Goal: Task Accomplishment & Management: Manage account settings

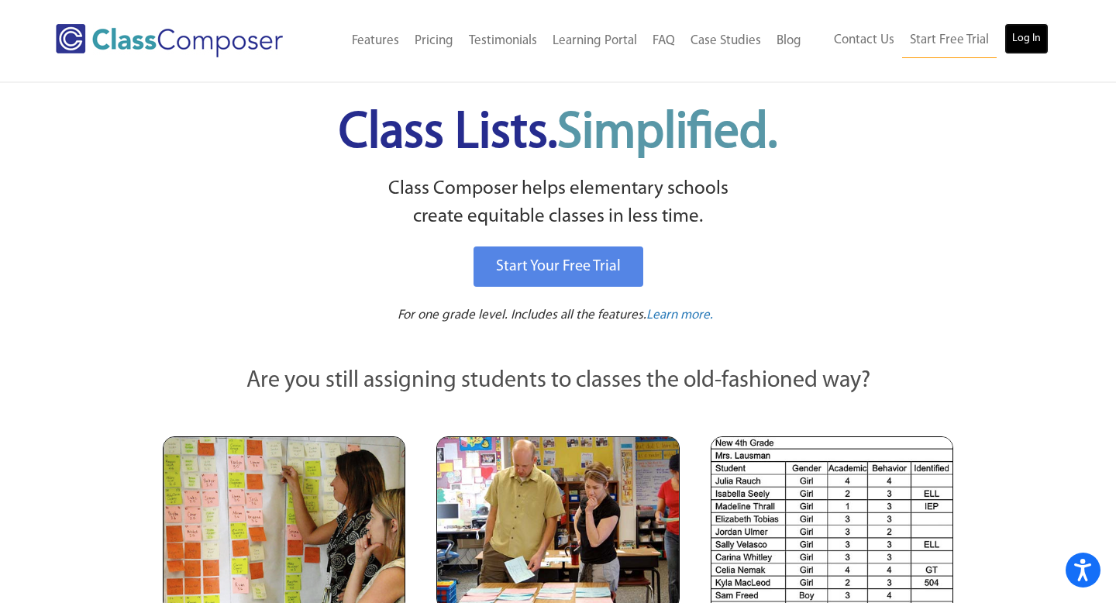
click at [1028, 41] on link "Log In" at bounding box center [1027, 38] width 44 height 31
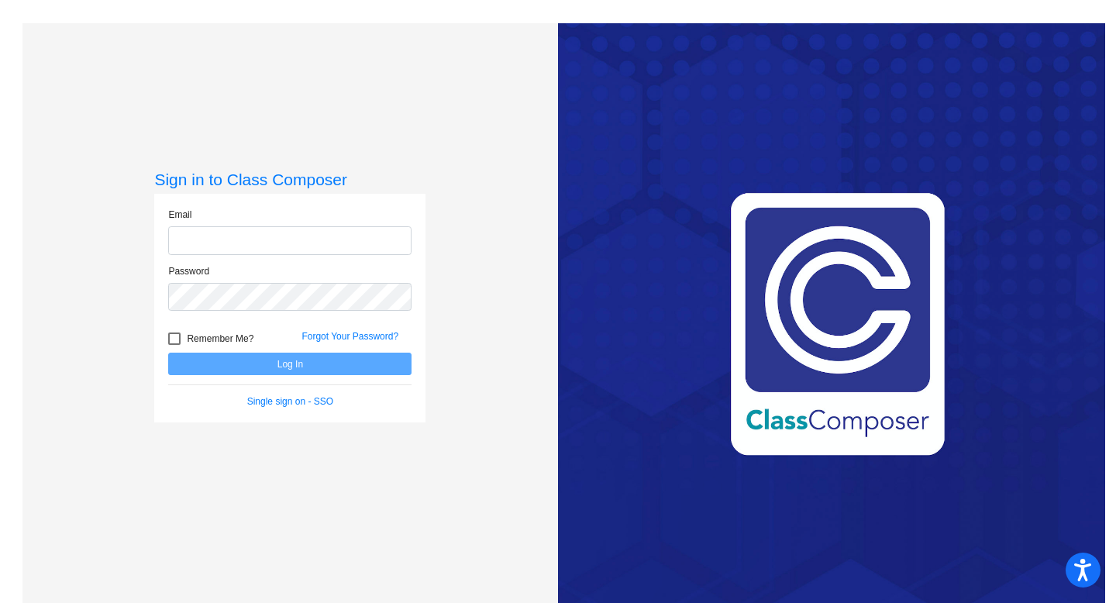
type input "[EMAIL_ADDRESS][DOMAIN_NAME]"
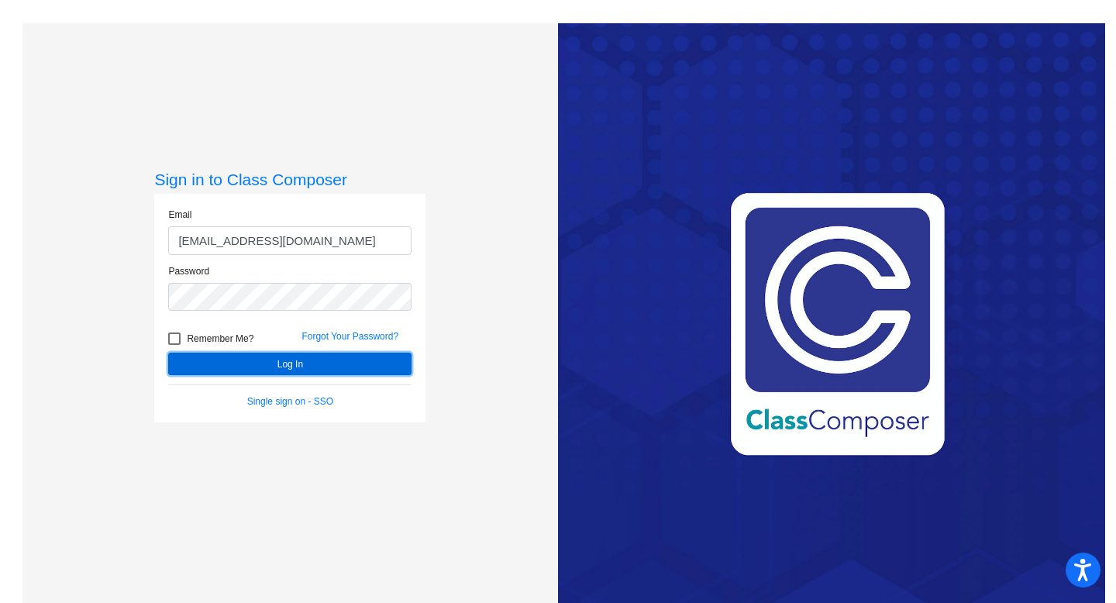
click at [283, 368] on button "Log In" at bounding box center [289, 364] width 243 height 22
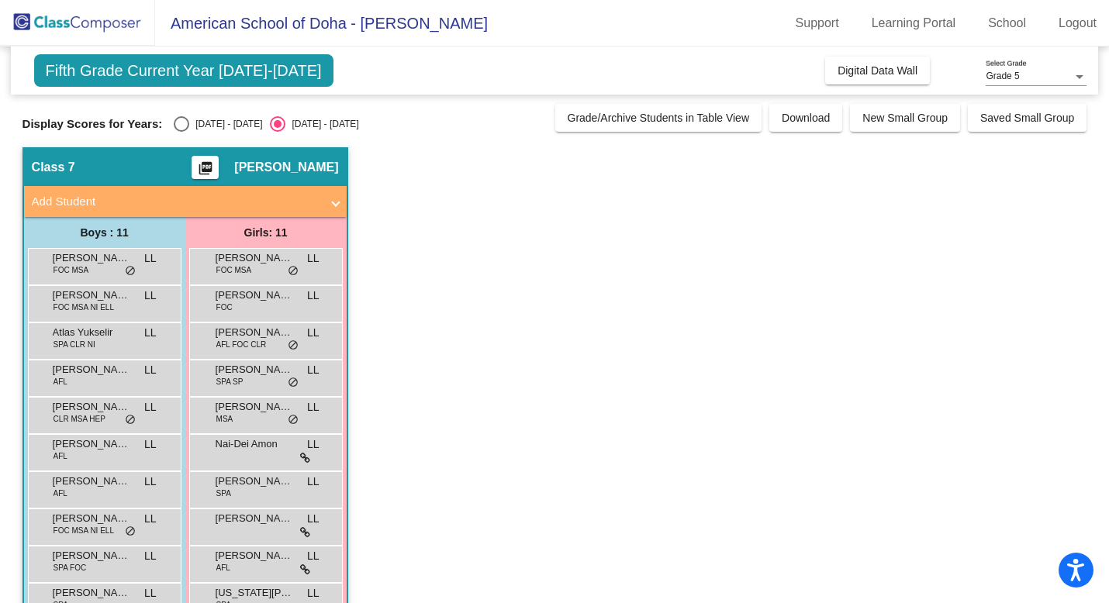
click at [181, 120] on div "Select an option" at bounding box center [182, 124] width 16 height 16
click at [181, 132] on input "[DATE] - [DATE]" at bounding box center [181, 132] width 1 height 1
radio input "true"
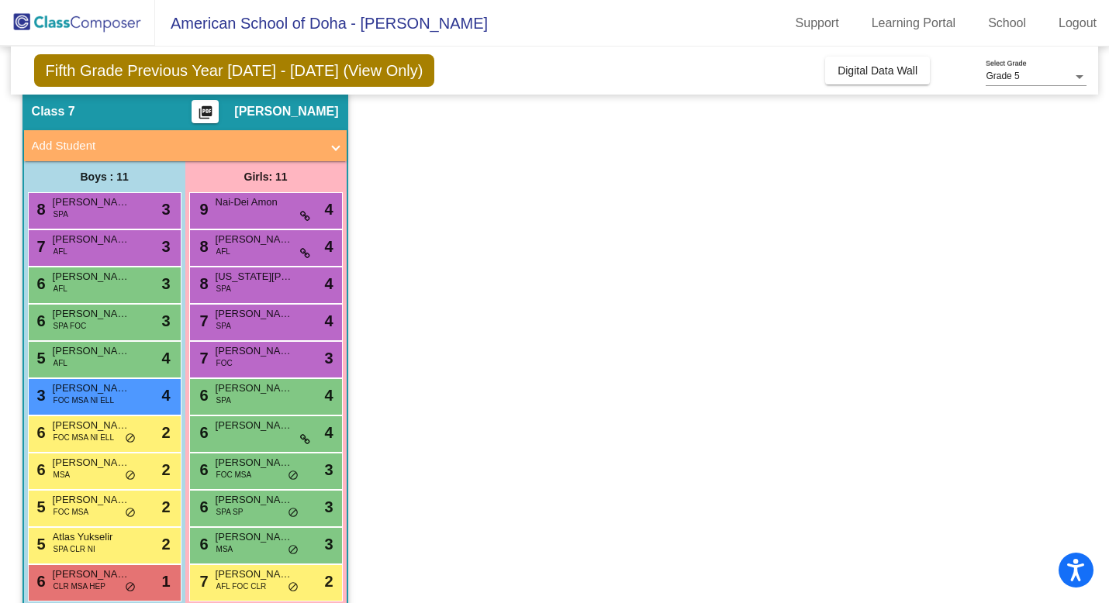
scroll to position [79, 0]
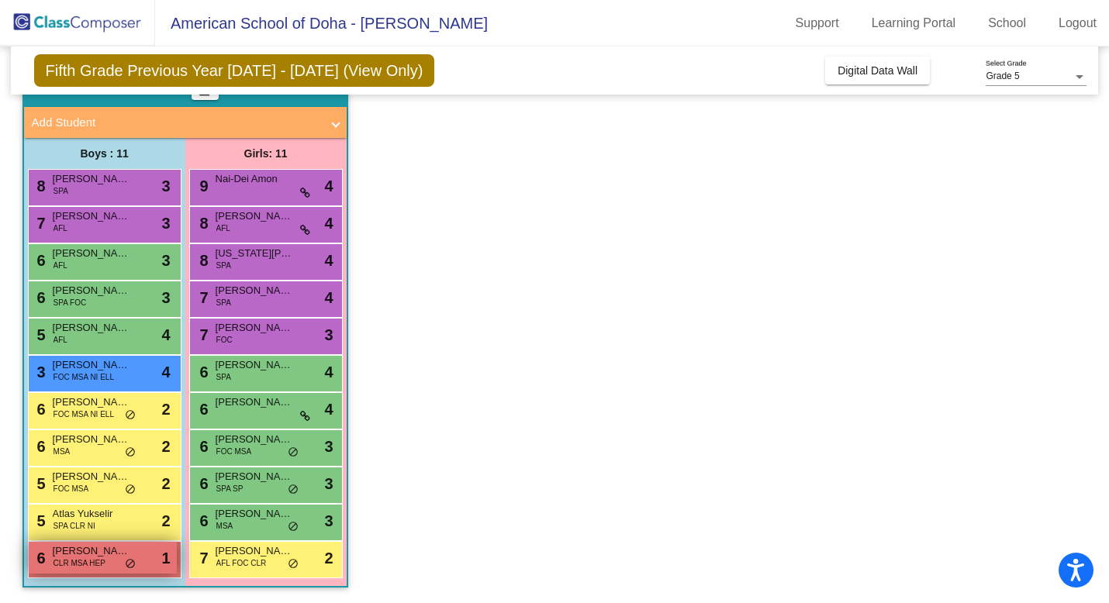
click at [112, 555] on span "[PERSON_NAME]" at bounding box center [92, 551] width 78 height 16
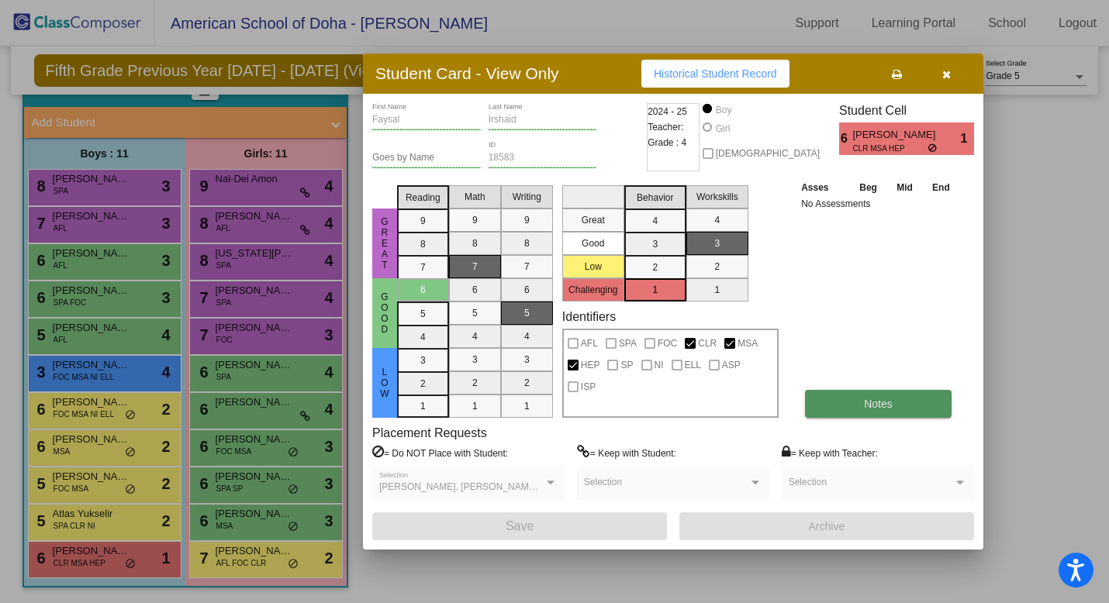
click at [886, 398] on span "Notes" at bounding box center [878, 404] width 29 height 12
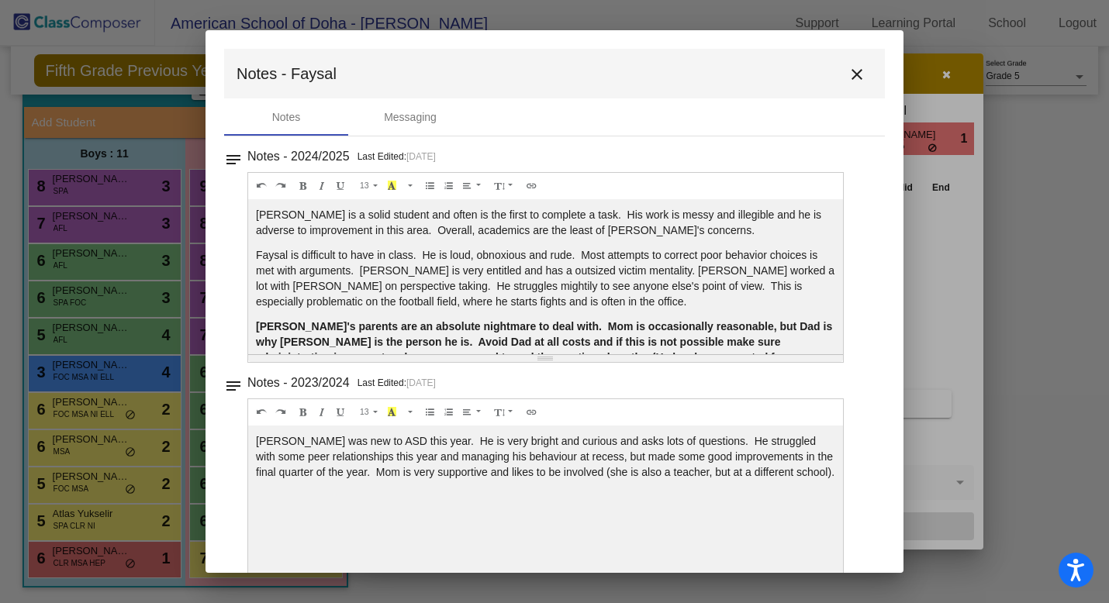
scroll to position [0, 0]
click at [851, 72] on mat-icon "close" at bounding box center [856, 74] width 19 height 19
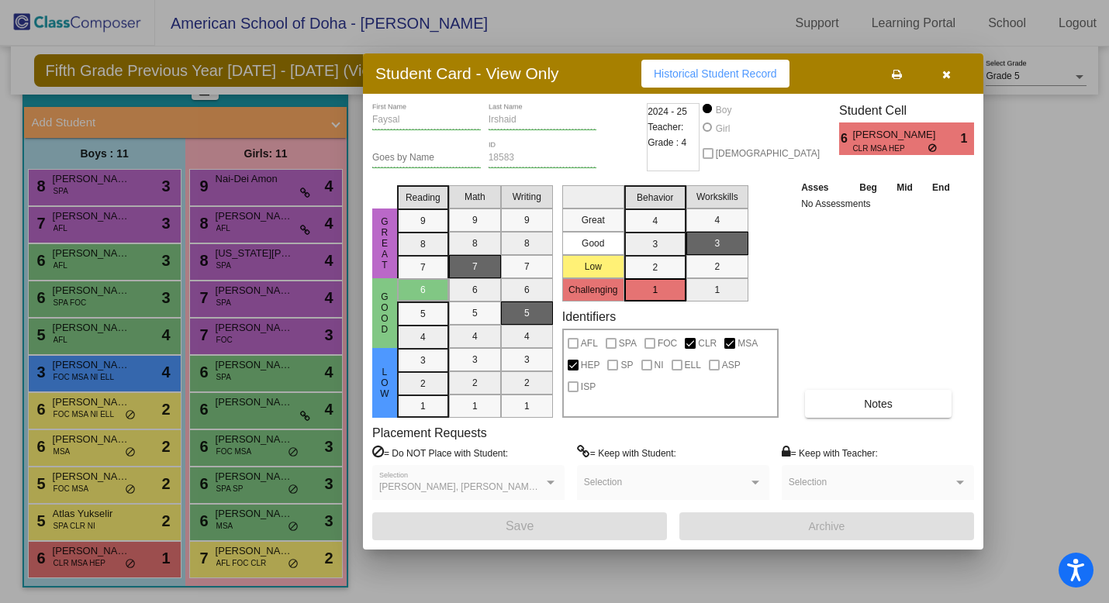
click at [950, 74] on button "button" at bounding box center [946, 74] width 50 height 28
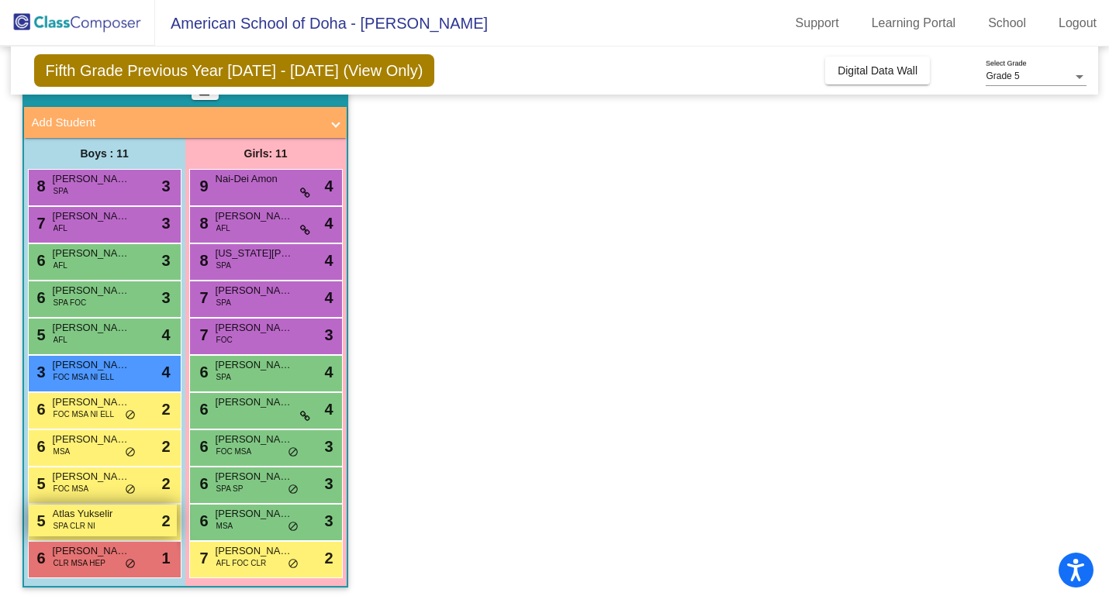
click at [92, 523] on span "SPA CLR NI" at bounding box center [74, 526] width 42 height 12
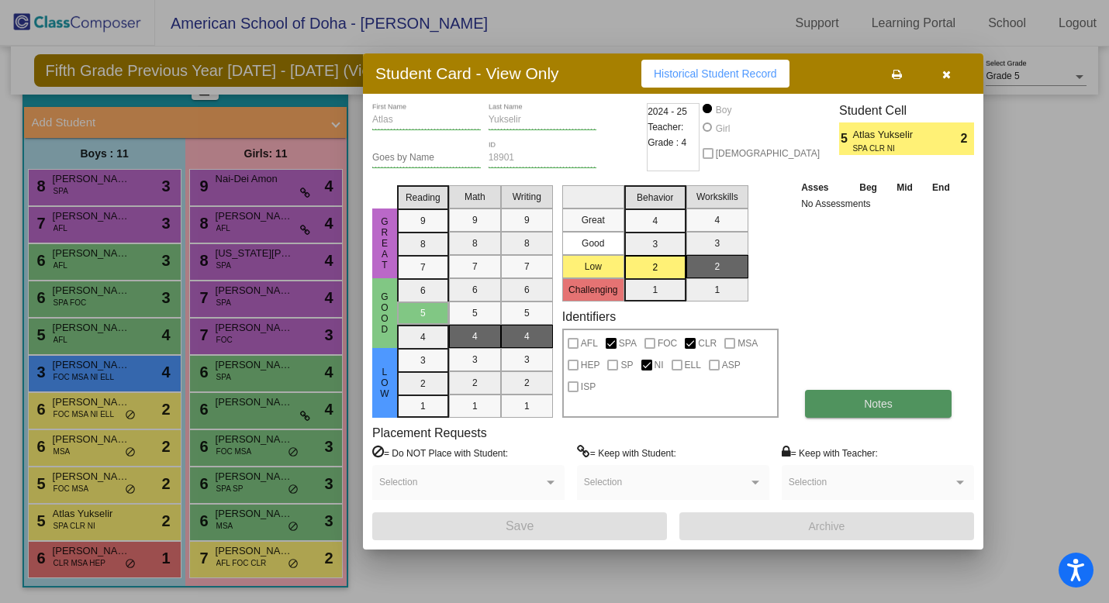
click at [873, 405] on span "Notes" at bounding box center [878, 404] width 29 height 12
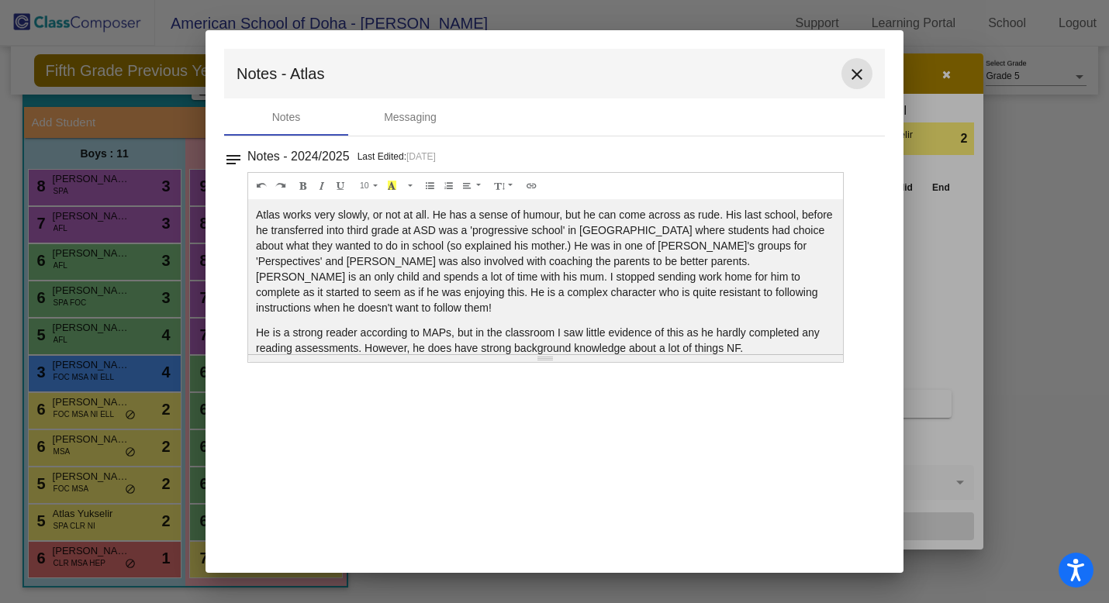
click at [857, 74] on mat-icon "close" at bounding box center [856, 74] width 19 height 19
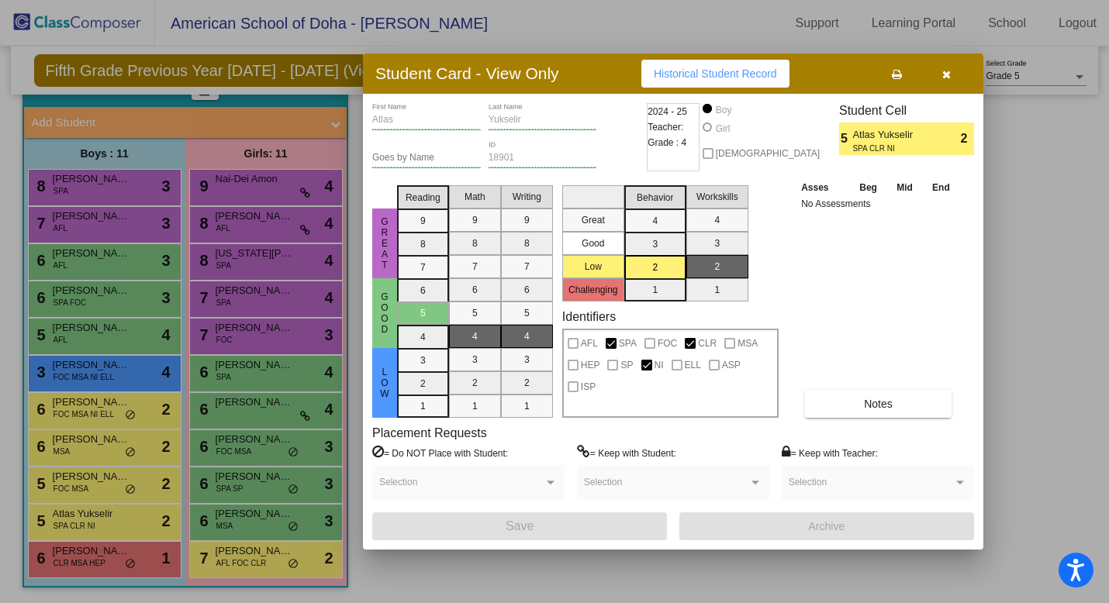
click at [98, 484] on div at bounding box center [554, 301] width 1109 height 603
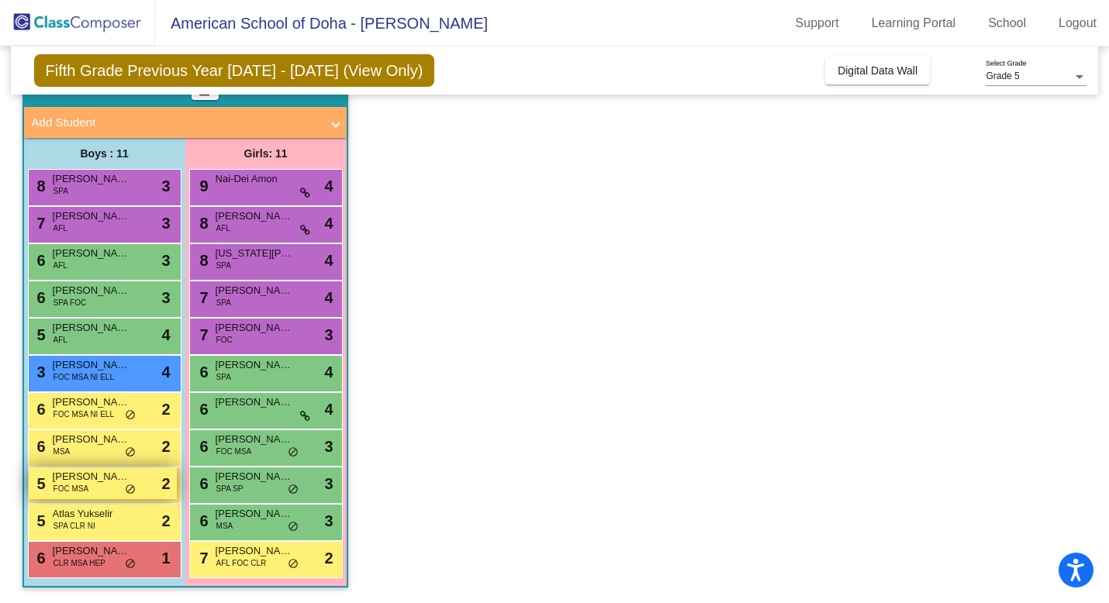
click at [104, 481] on span "Abdulrahman Mohamed Fakhroo" at bounding box center [92, 477] width 78 height 16
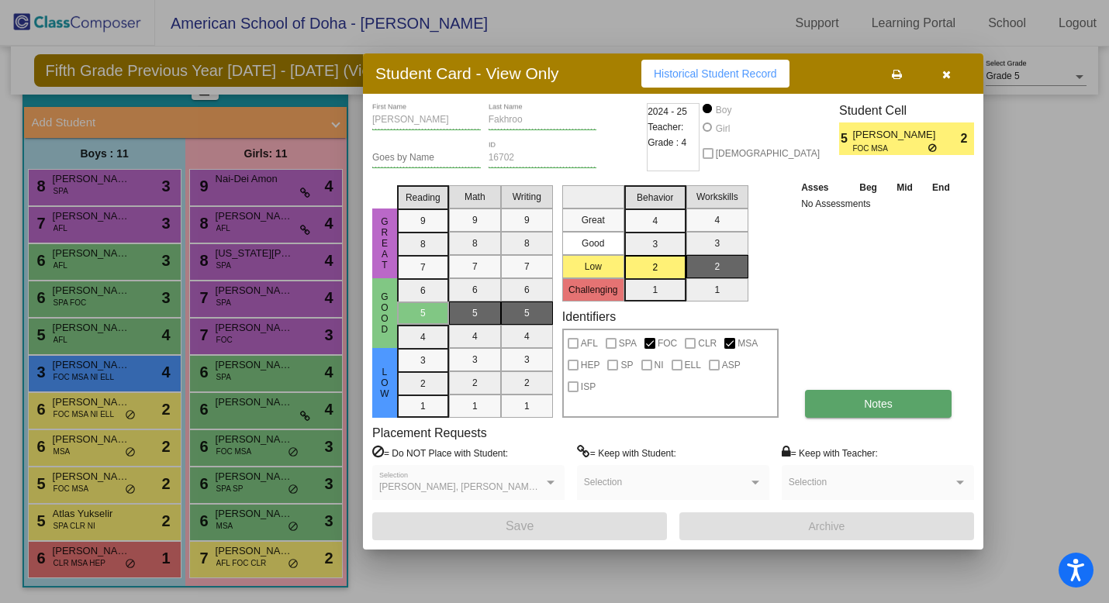
click at [869, 409] on span "Notes" at bounding box center [878, 404] width 29 height 12
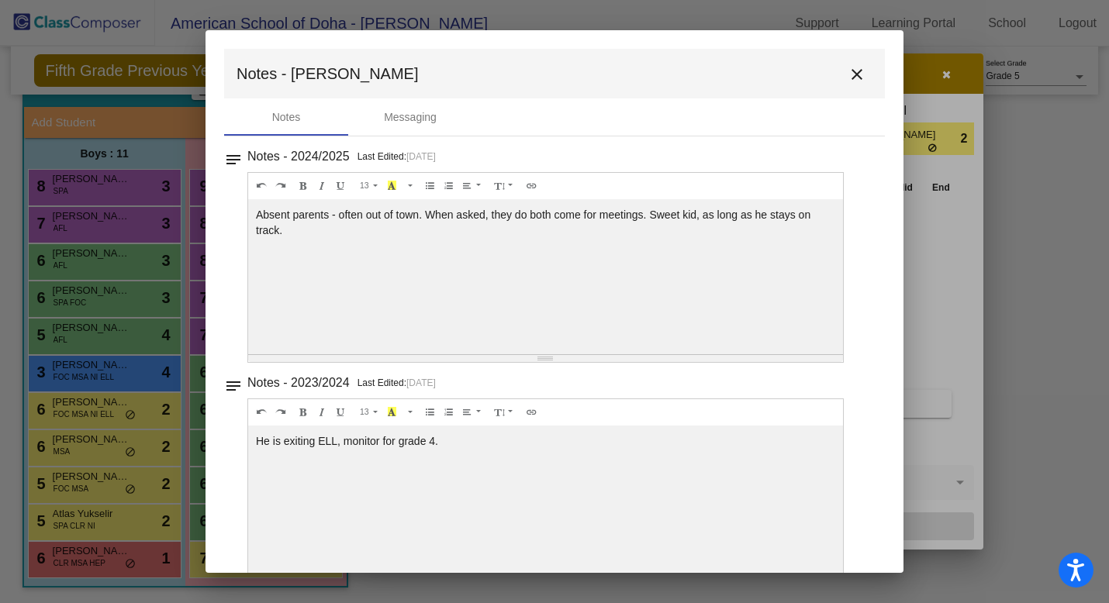
click at [850, 74] on mat-icon "close" at bounding box center [856, 74] width 19 height 19
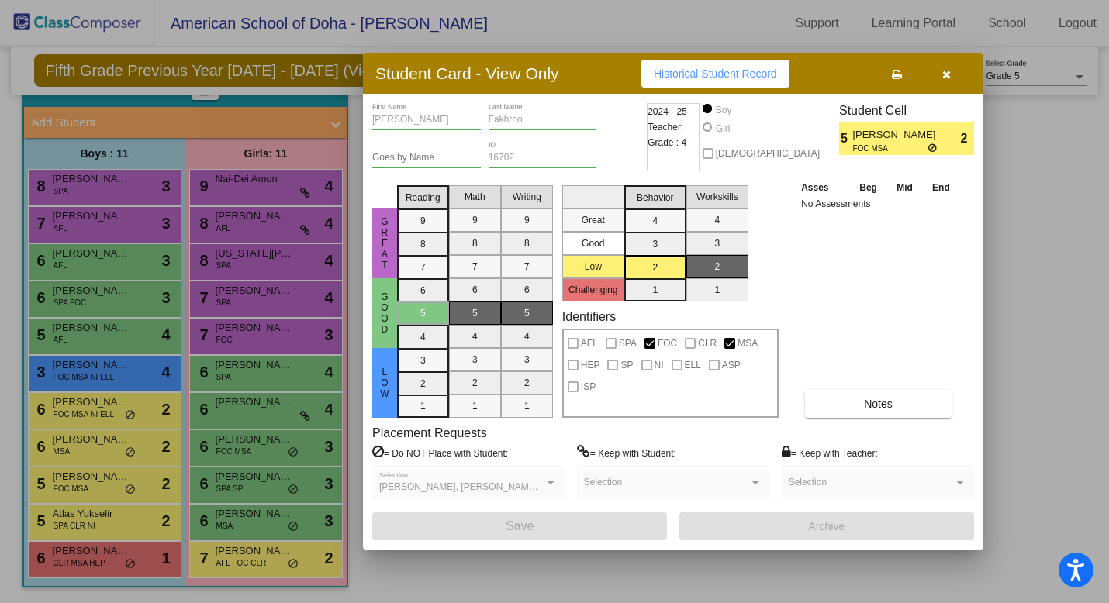
click at [102, 449] on div at bounding box center [554, 301] width 1109 height 603
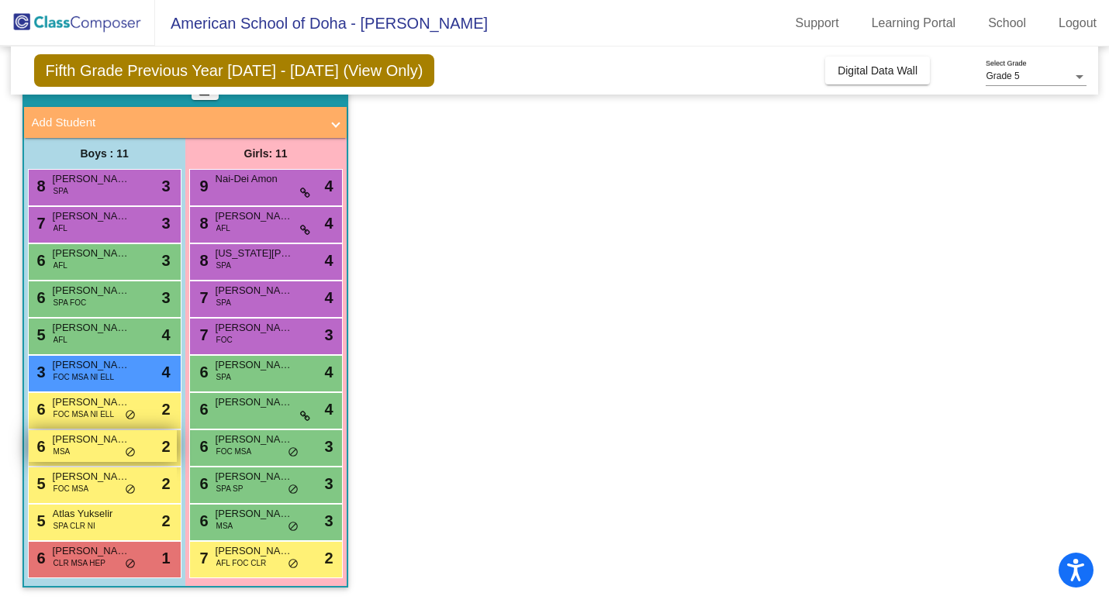
click at [103, 447] on div "6 Yehia Elhelali MSA lock do_not_disturb_alt 2" at bounding box center [103, 446] width 148 height 32
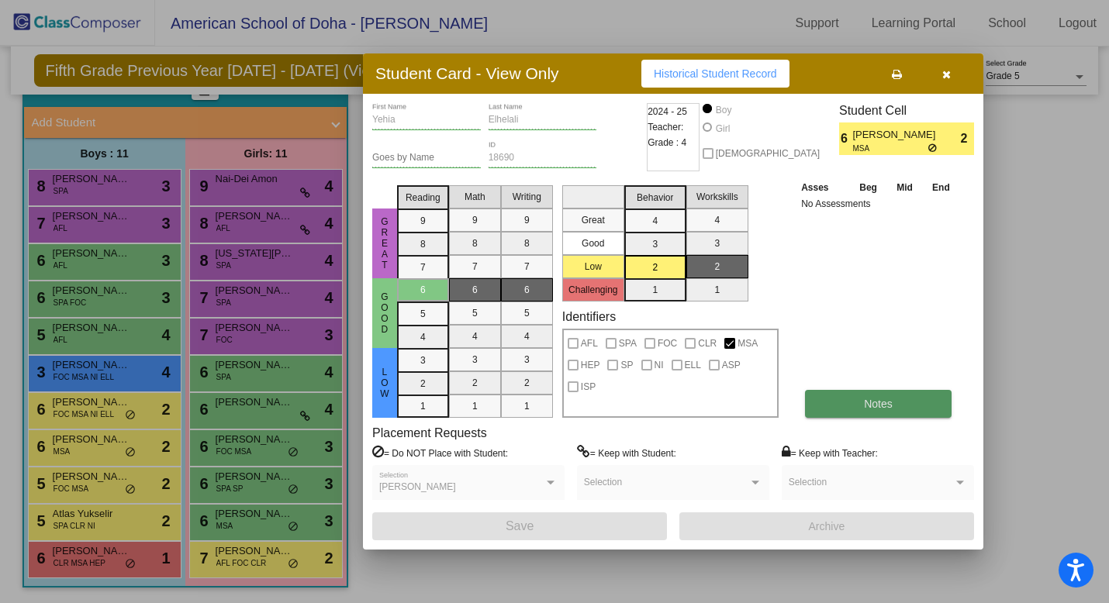
click at [888, 402] on span "Notes" at bounding box center [878, 404] width 29 height 12
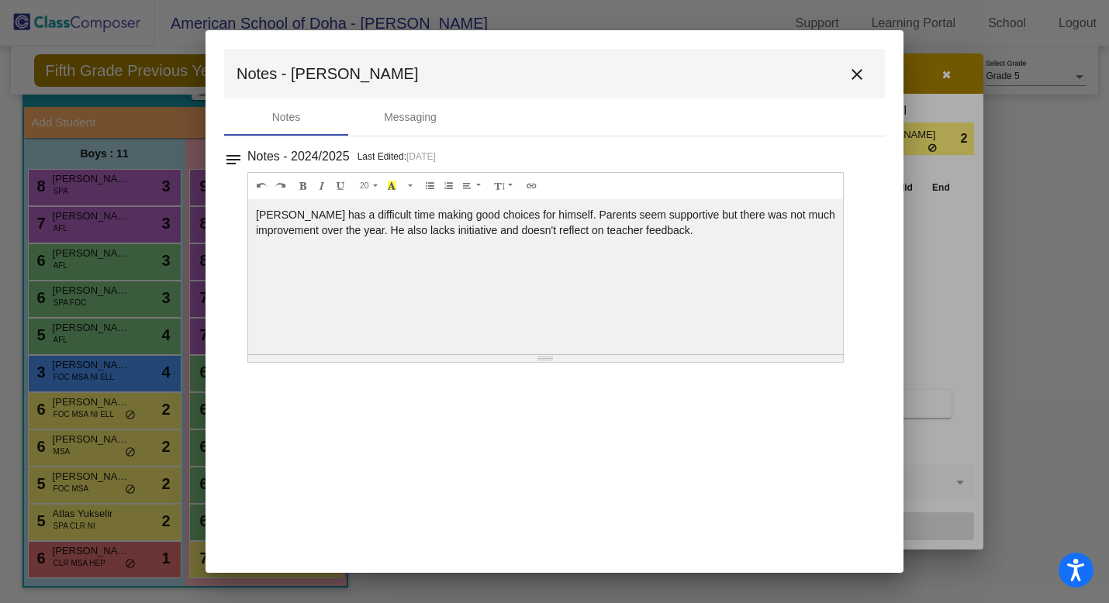
click at [861, 77] on mat-icon "close" at bounding box center [856, 74] width 19 height 19
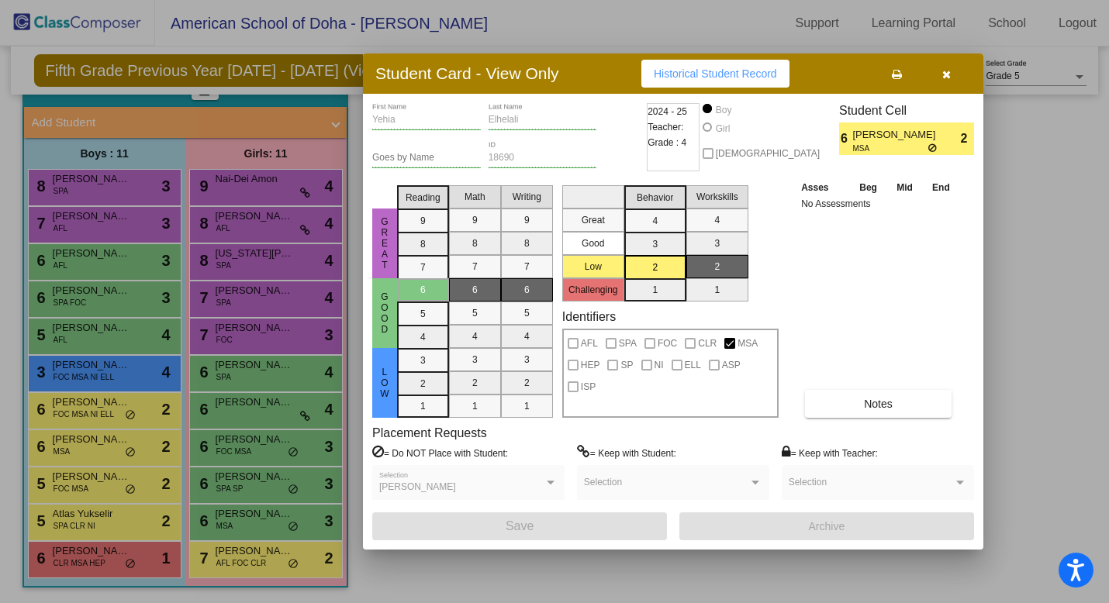
click at [114, 405] on div at bounding box center [554, 301] width 1109 height 603
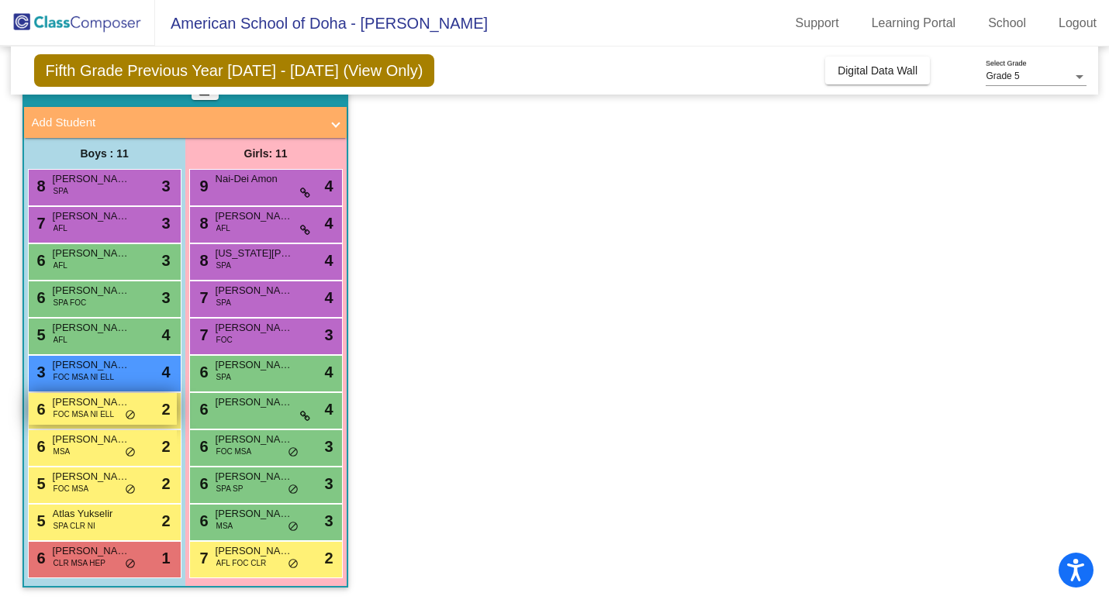
click at [86, 408] on span "Khalil Mohsen" at bounding box center [92, 403] width 78 height 16
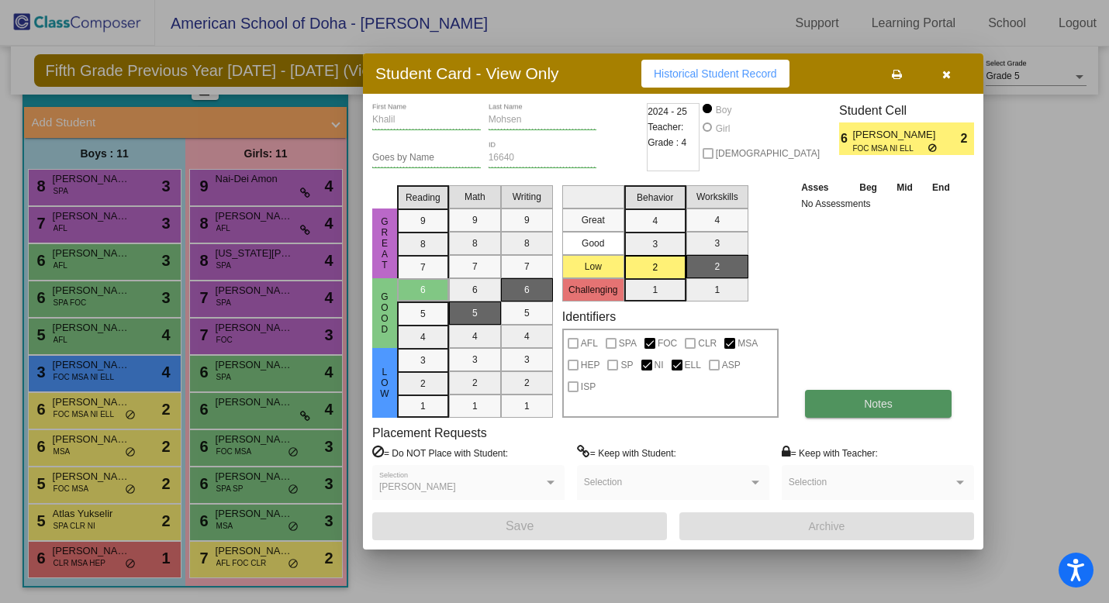
click at [864, 409] on span "Notes" at bounding box center [878, 404] width 29 height 12
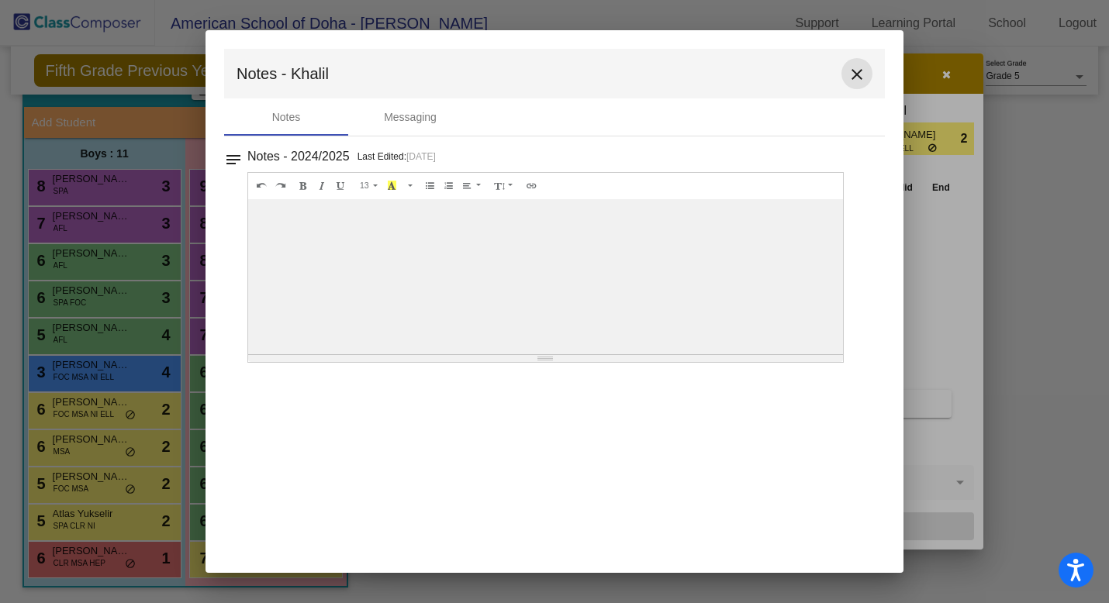
click at [855, 80] on mat-icon "close" at bounding box center [856, 74] width 19 height 19
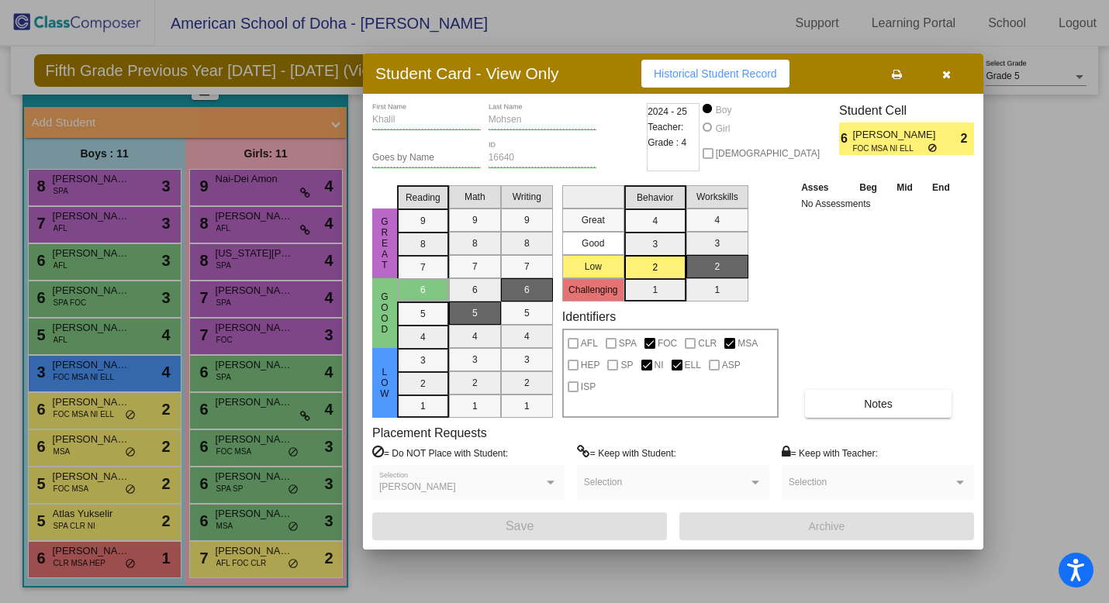
click at [123, 379] on div at bounding box center [554, 301] width 1109 height 603
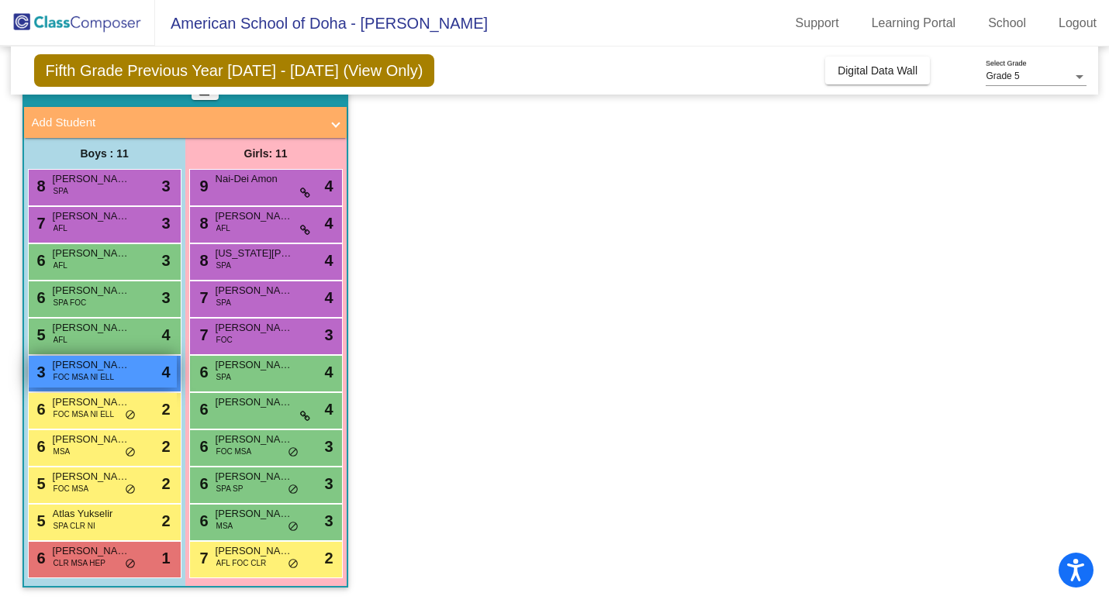
click at [113, 373] on div "3 Ahmad Almohsin FOC MSA NI ELL lock do_not_disturb_alt 4" at bounding box center [103, 372] width 148 height 32
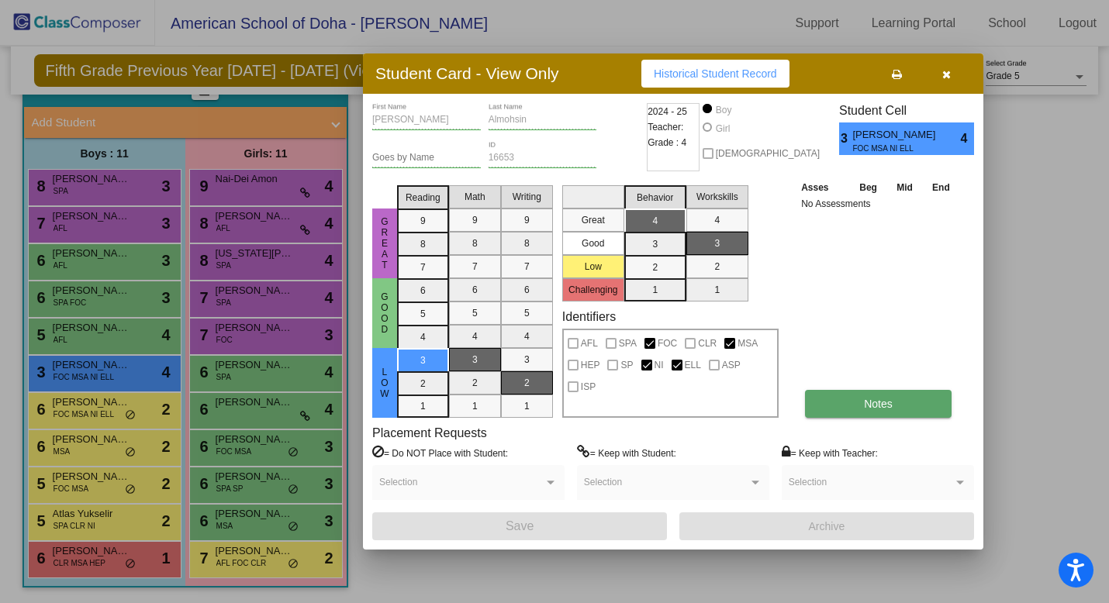
click at [851, 403] on button "Notes" at bounding box center [878, 404] width 147 height 28
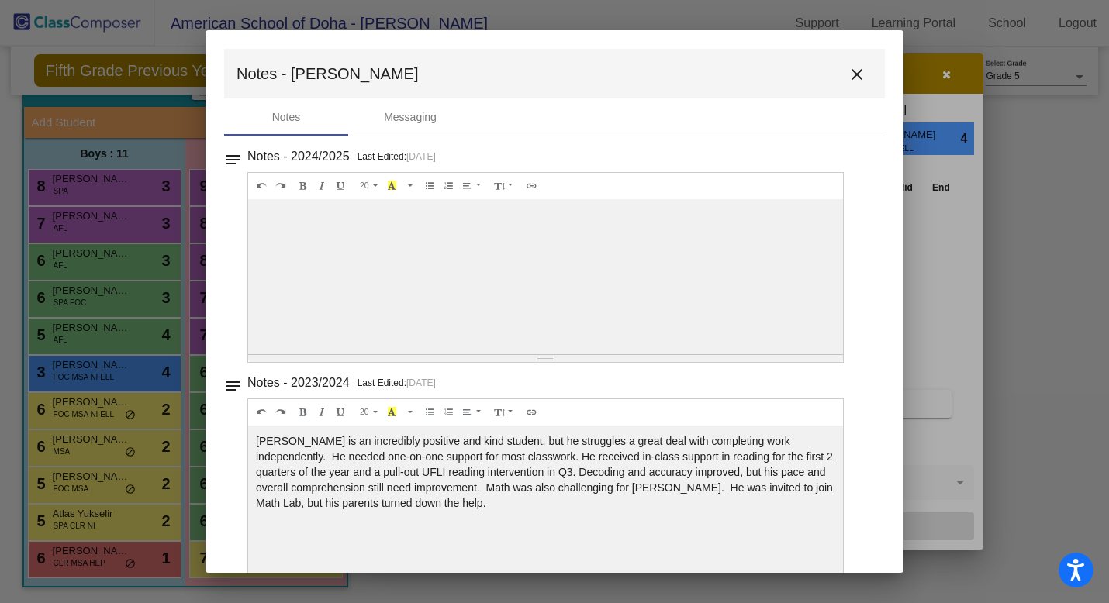
click at [847, 73] on mat-icon "close" at bounding box center [856, 74] width 19 height 19
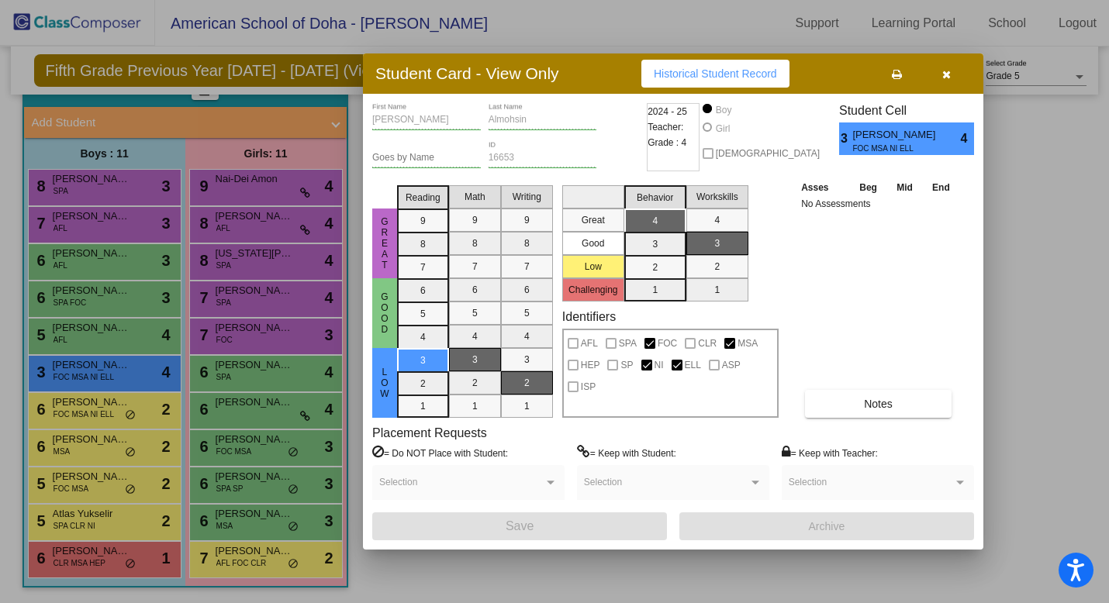
click at [87, 340] on div at bounding box center [554, 301] width 1109 height 603
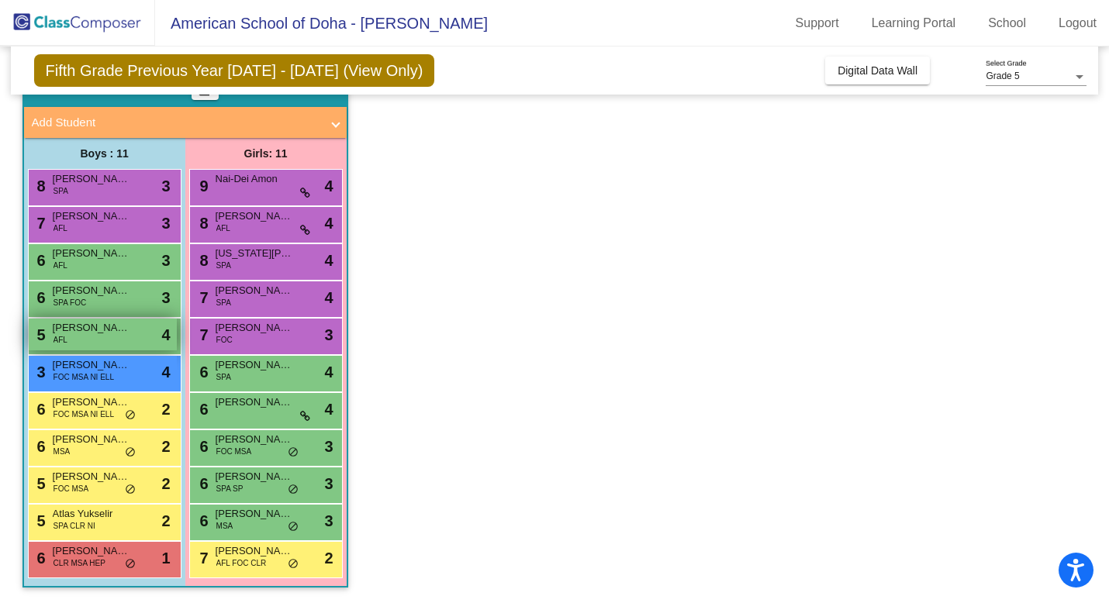
click at [88, 340] on div "5 Jose Ruiz AFL lock do_not_disturb_alt 4" at bounding box center [103, 335] width 148 height 32
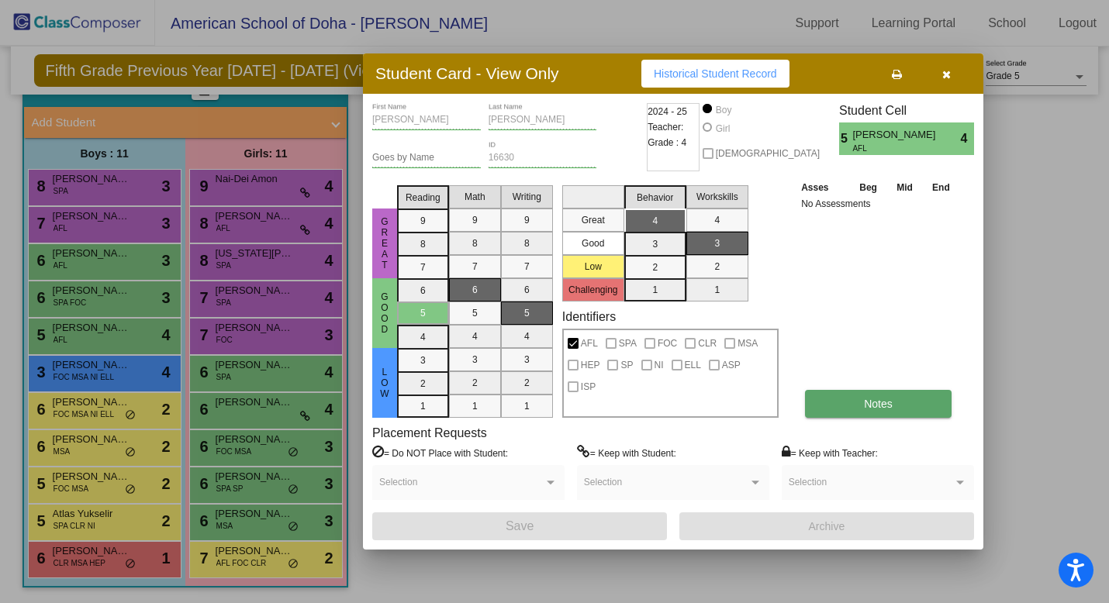
click at [866, 405] on span "Notes" at bounding box center [878, 404] width 29 height 12
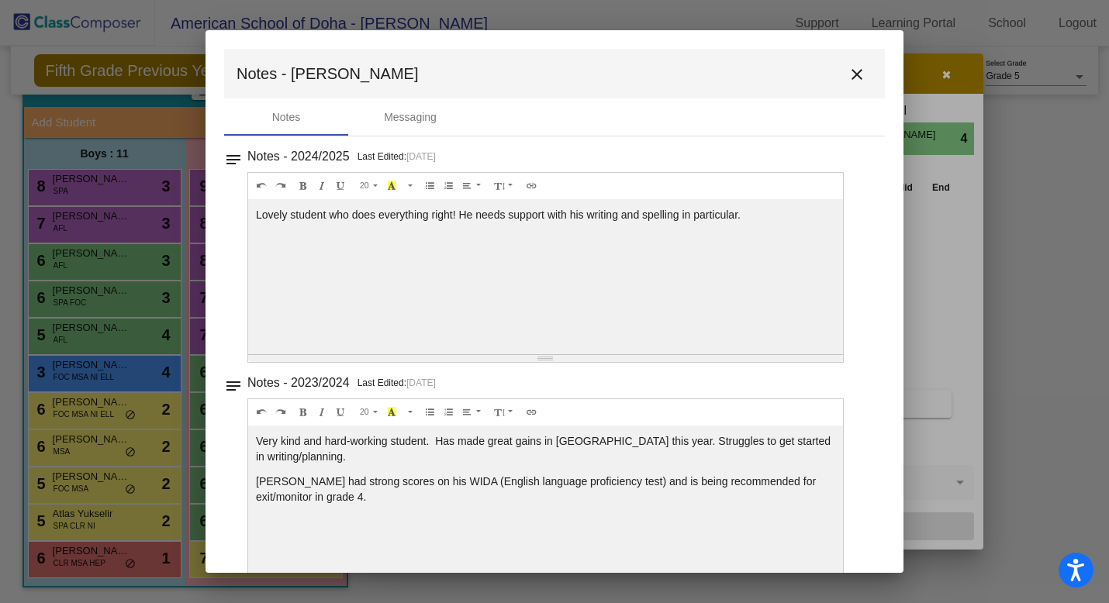
click at [852, 72] on mat-icon "close" at bounding box center [856, 74] width 19 height 19
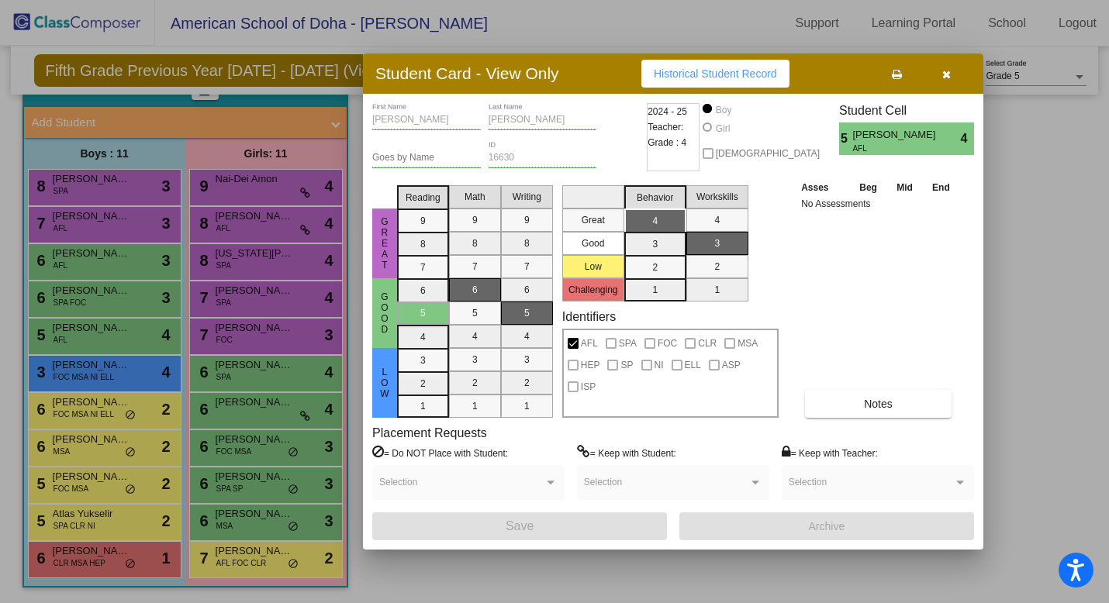
click at [240, 561] on div at bounding box center [554, 301] width 1109 height 603
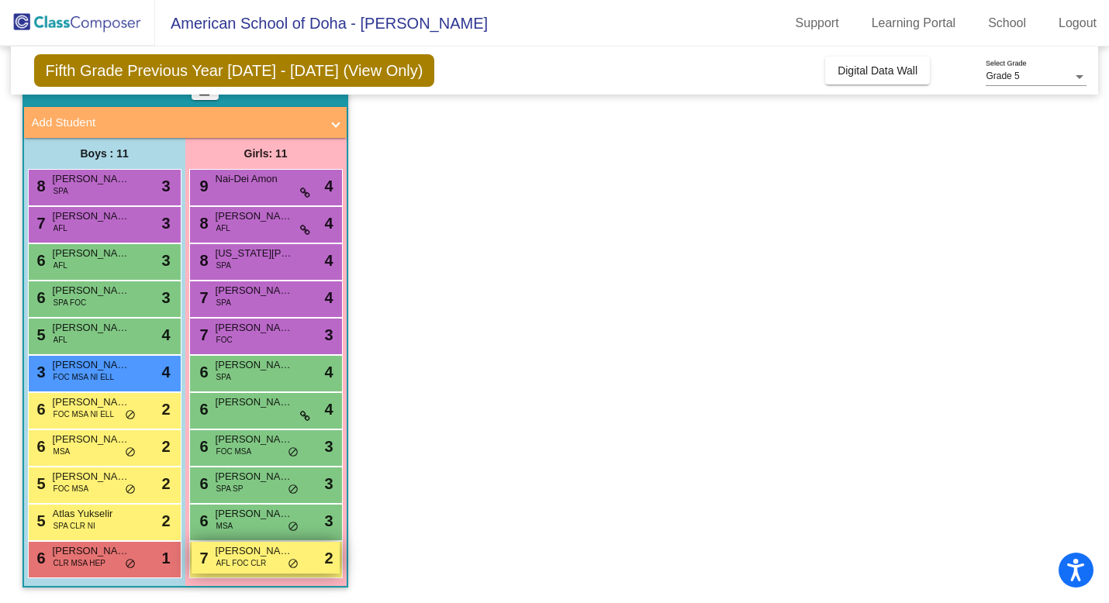
click at [257, 555] on span "Madalena Vilbro" at bounding box center [255, 551] width 78 height 16
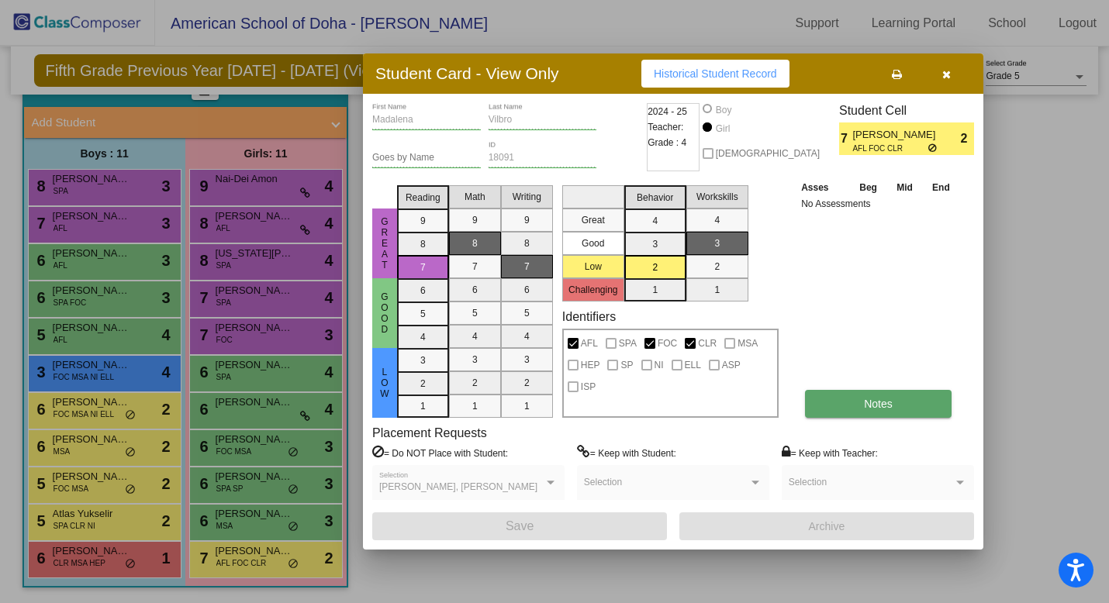
click at [851, 399] on button "Notes" at bounding box center [878, 404] width 147 height 28
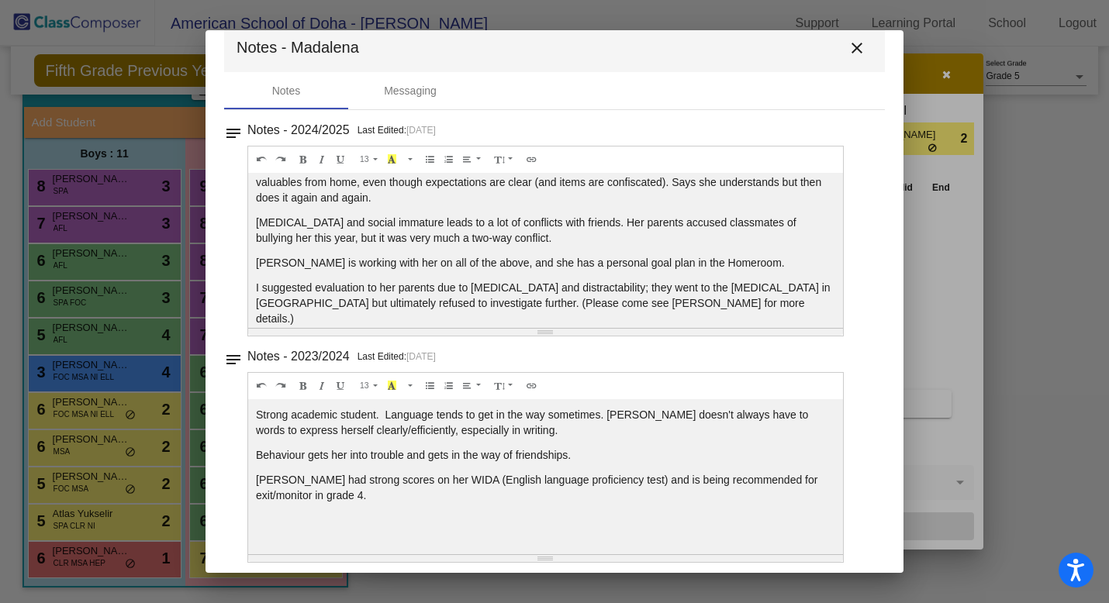
scroll to position [36, 0]
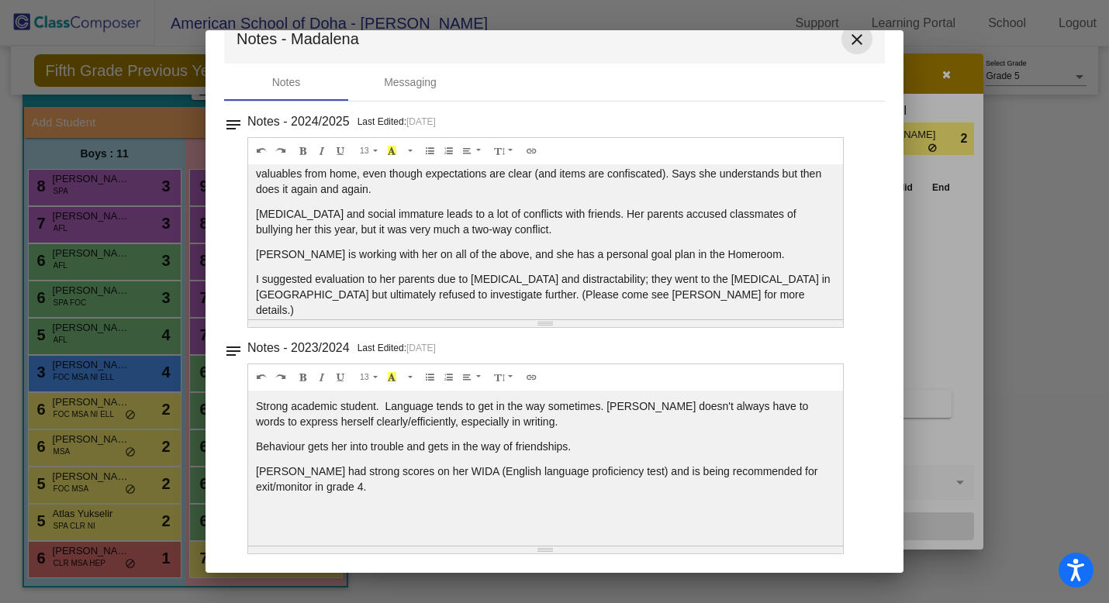
click at [853, 36] on mat-icon "close" at bounding box center [856, 39] width 19 height 19
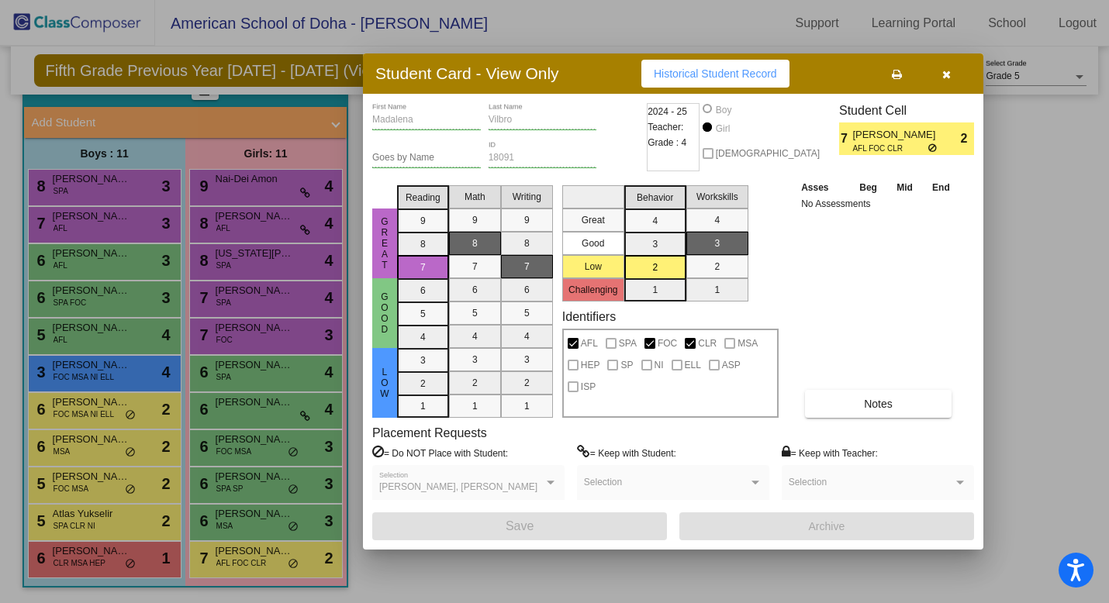
click at [270, 342] on div at bounding box center [554, 301] width 1109 height 603
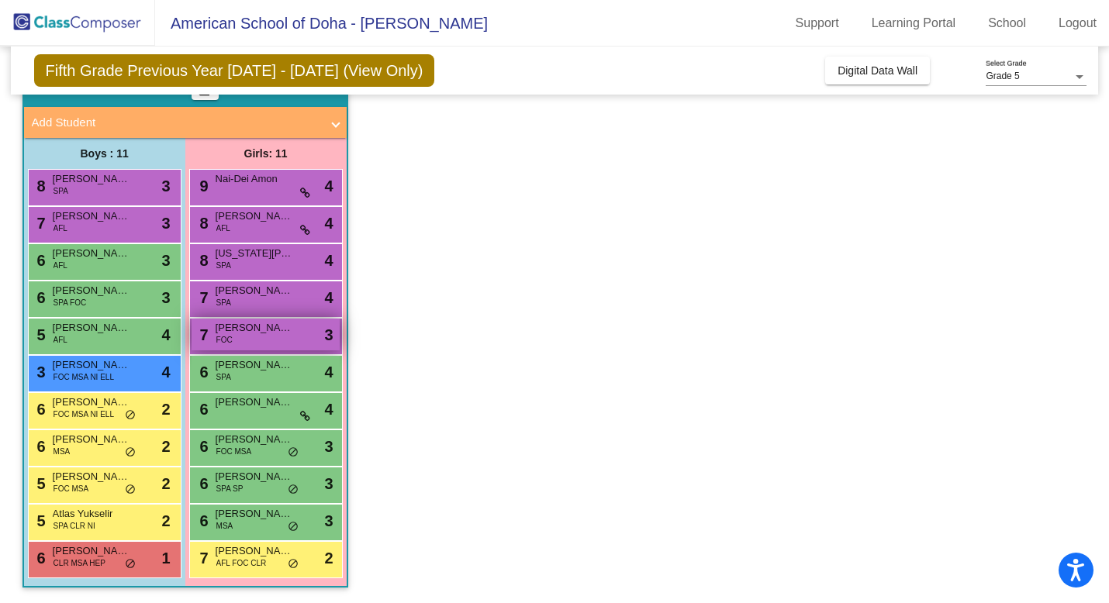
click at [258, 329] on span "Leila Bennani" at bounding box center [255, 328] width 78 height 16
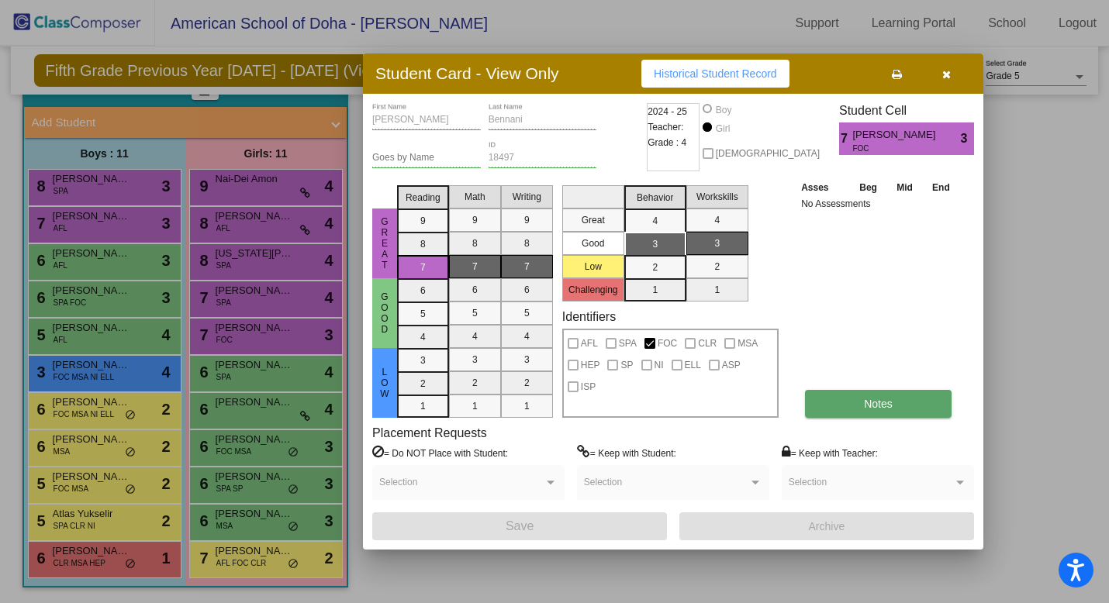
click at [880, 401] on span "Notes" at bounding box center [878, 404] width 29 height 12
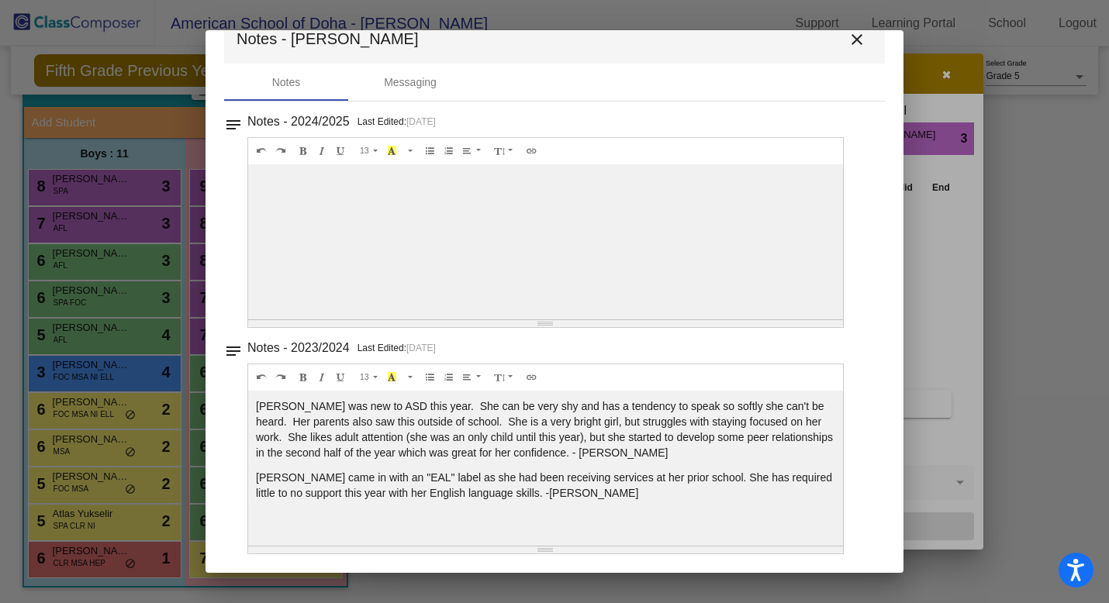
scroll to position [0, 0]
click at [849, 36] on mat-icon "close" at bounding box center [856, 39] width 19 height 19
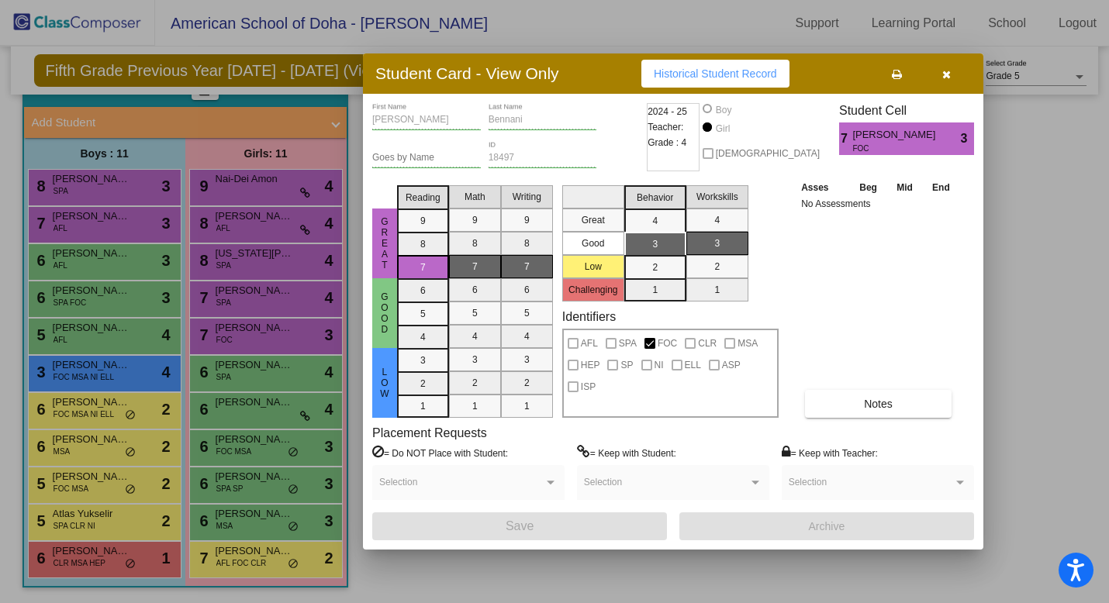
click at [946, 74] on icon "button" at bounding box center [946, 74] width 9 height 11
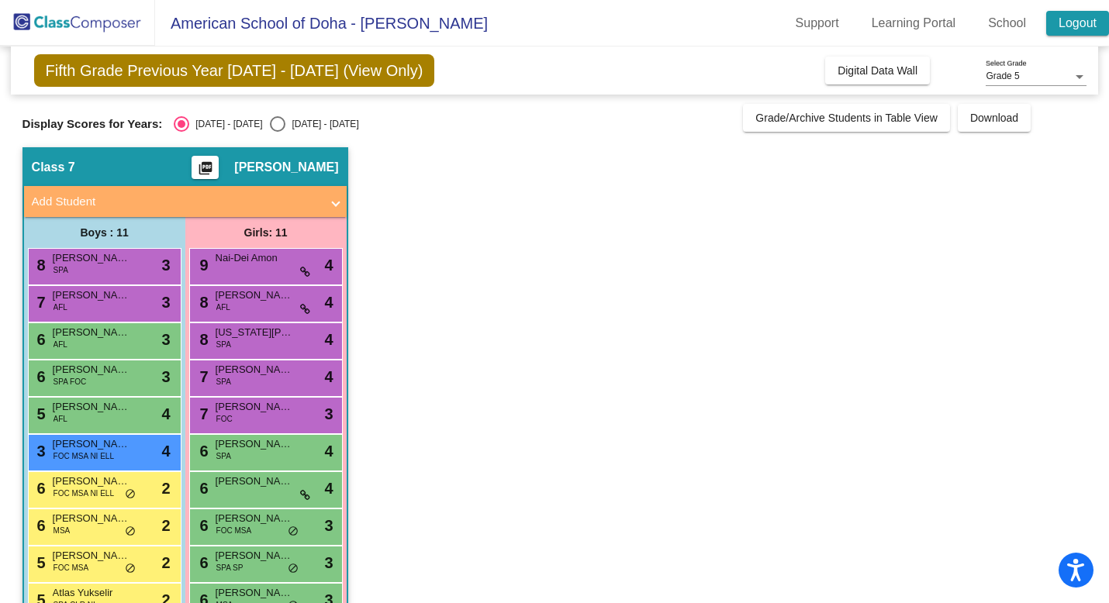
click at [1072, 26] on link "Logout" at bounding box center [1077, 23] width 63 height 25
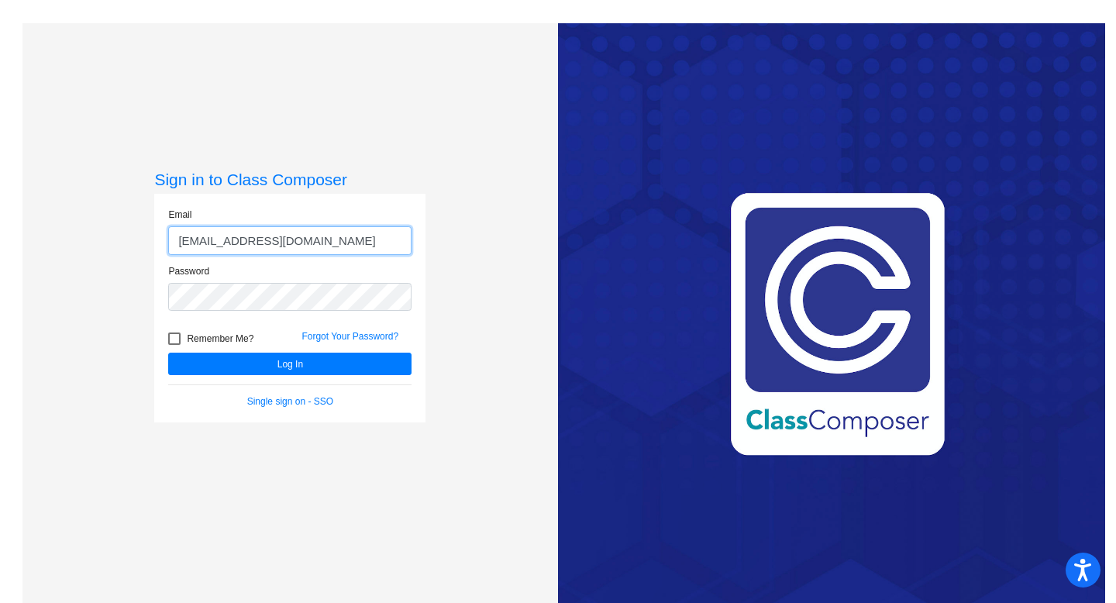
click at [289, 245] on input "llucas@asd.edu.qa" at bounding box center [289, 240] width 243 height 29
type input "jhammonds@asd.edu.qa"
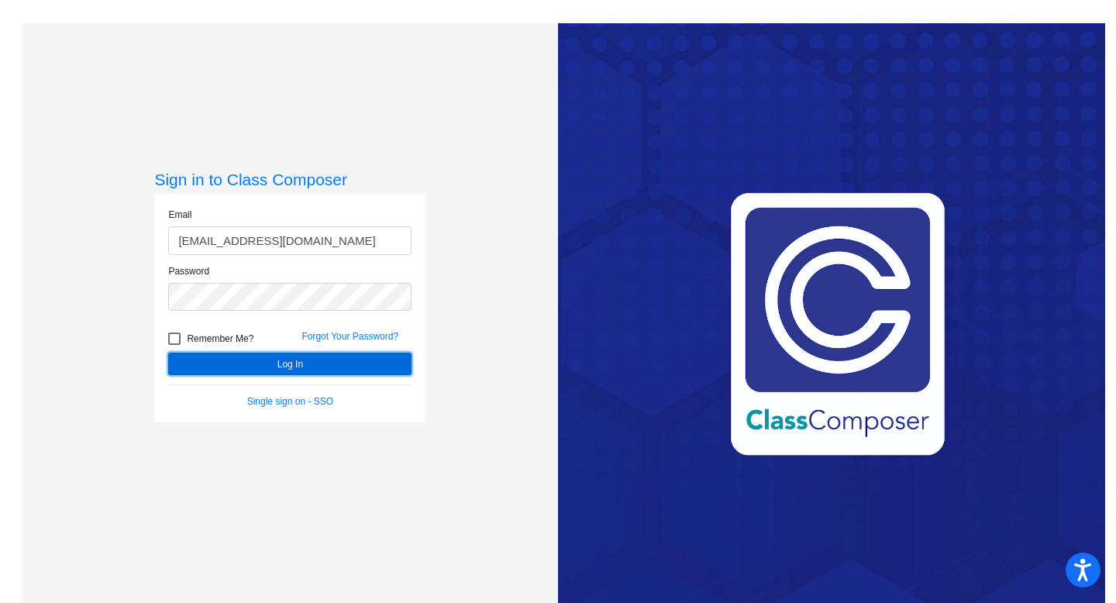
click at [256, 361] on button "Log In" at bounding box center [289, 364] width 243 height 22
